Goal: Transaction & Acquisition: Purchase product/service

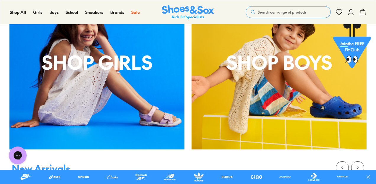
scroll to position [124, 0]
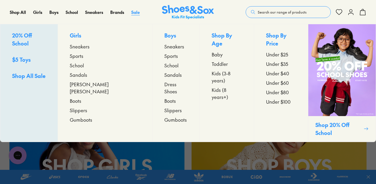
click at [136, 12] on span "Sale" at bounding box center [135, 12] width 9 height 6
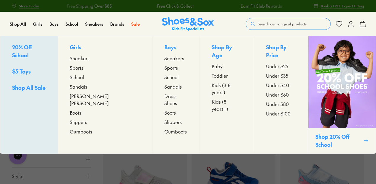
click at [212, 82] on span "Kids (3-8 years)" at bounding box center [227, 89] width 30 height 14
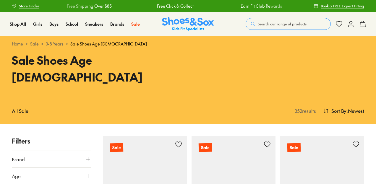
scroll to position [76, 0]
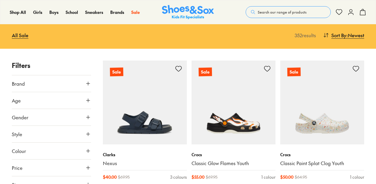
click at [198, 80] on img at bounding box center [234, 103] width 84 height 84
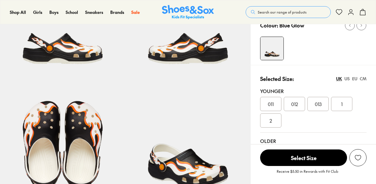
select select "*"
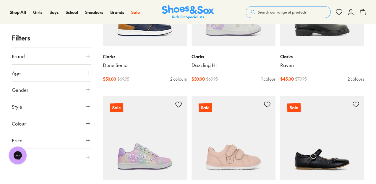
scroll to position [909, 0]
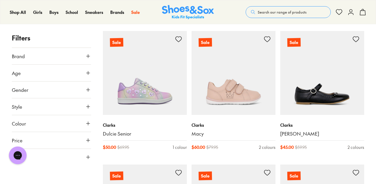
drag, startPoint x: 364, startPoint y: 135, endPoint x: 373, endPoint y: 140, distance: 10.0
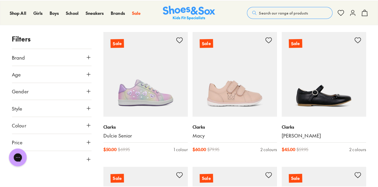
scroll to position [912, 0]
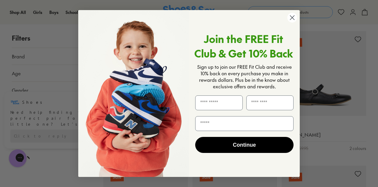
click at [297, 18] on circle "Close dialog" at bounding box center [293, 18] width 10 height 10
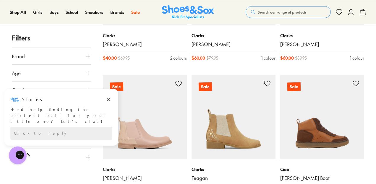
scroll to position [1276, 0]
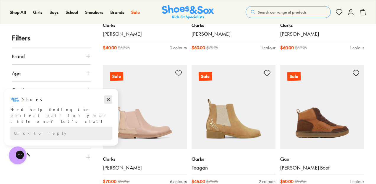
click at [108, 98] on icon "Dismiss campaign" at bounding box center [108, 99] width 6 height 7
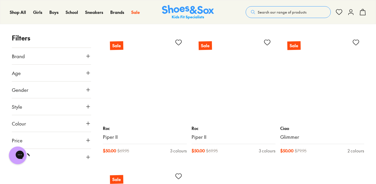
scroll to position [2787, 0]
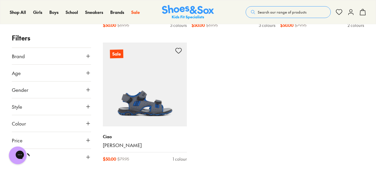
scroll to position [2913, 0]
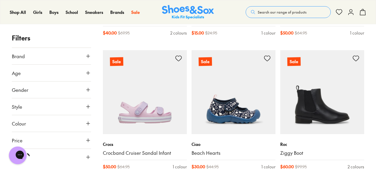
scroll to position [3441, 0]
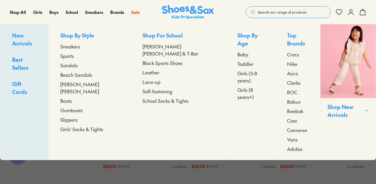
click at [76, 47] on span "Sneakers" at bounding box center [70, 46] width 20 height 7
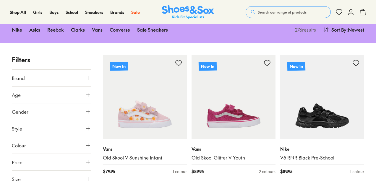
scroll to position [76, 0]
click at [89, 94] on icon at bounding box center [88, 95] width 6 height 6
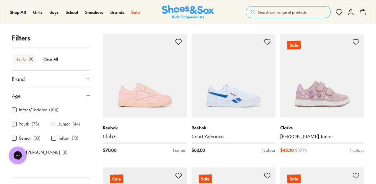
scroll to position [1169, 0]
